Goal: Obtain resource: Obtain resource

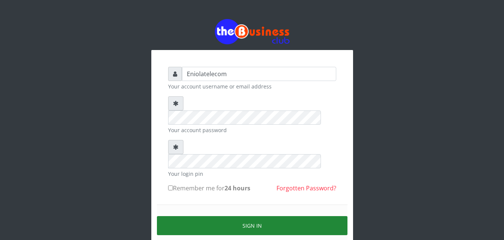
click at [251, 216] on button "Sign in" at bounding box center [252, 225] width 191 height 19
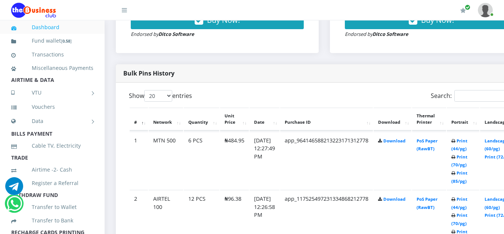
scroll to position [343, 0]
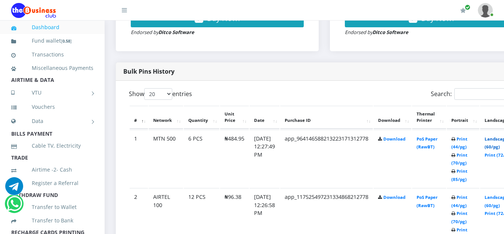
click at [500, 140] on link "Landscape (60/pg)" at bounding box center [496, 143] width 23 height 14
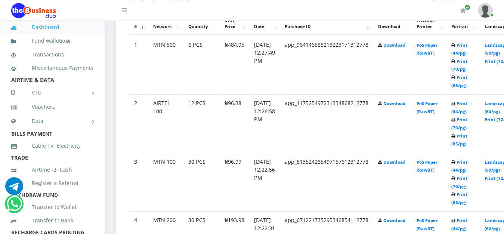
scroll to position [439, 0]
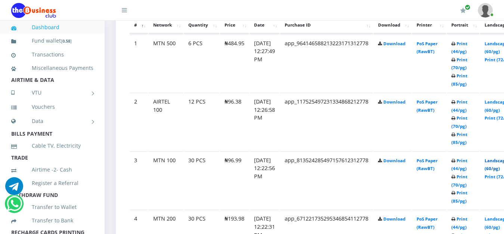
click at [502, 162] on link "Landscape (60/pg)" at bounding box center [496, 165] width 23 height 14
click at [502, 105] on link "Landscape (60/pg)" at bounding box center [496, 106] width 23 height 14
click at [498, 223] on link "Landscape (60/pg)" at bounding box center [496, 223] width 23 height 14
